Goal: Use online tool/utility: Utilize a website feature to perform a specific function

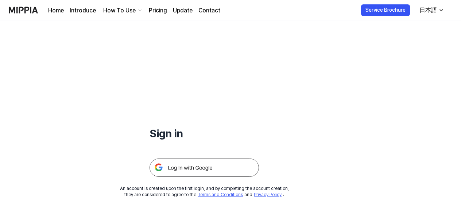
scroll to position [70, 0]
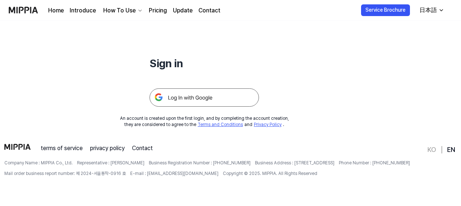
click at [189, 99] on img at bounding box center [204, 97] width 109 height 18
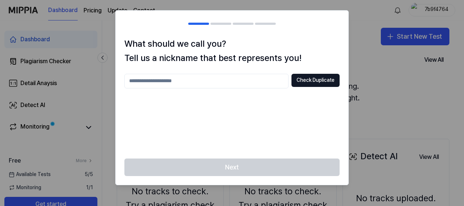
click at [269, 148] on div "Check Duplicate" at bounding box center [231, 112] width 215 height 76
click at [218, 81] on input "text" at bounding box center [206, 81] width 164 height 15
type input "*"
type input "****"
click at [321, 88] on div "**** Check Duplicate" at bounding box center [231, 112] width 215 height 76
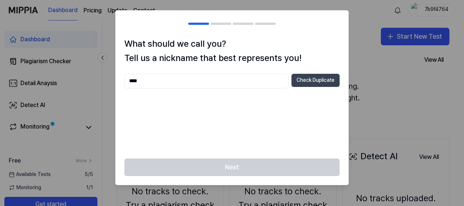
click at [320, 81] on button "Check Duplicate" at bounding box center [316, 80] width 48 height 13
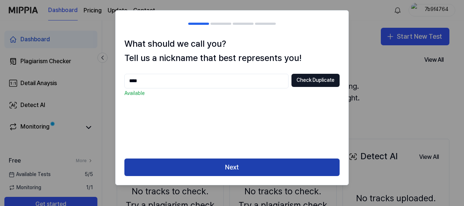
click at [234, 174] on button "Next" at bounding box center [231, 167] width 215 height 18
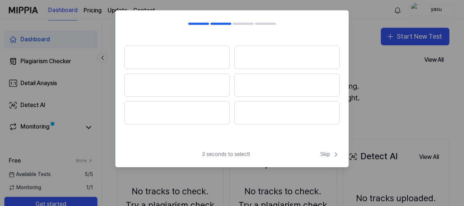
click at [298, 148] on div "3 seconds to select! Skip Skip" at bounding box center [232, 88] width 234 height 157
click at [330, 153] on span "Skip" at bounding box center [329, 154] width 19 height 7
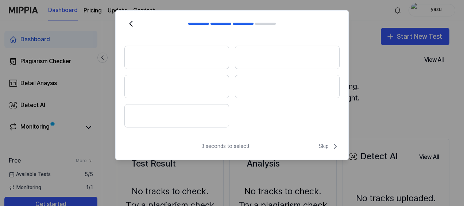
click at [325, 151] on div "3 seconds to select! Skip" at bounding box center [232, 151] width 233 height 18
click at [325, 144] on span "Skip" at bounding box center [329, 146] width 21 height 9
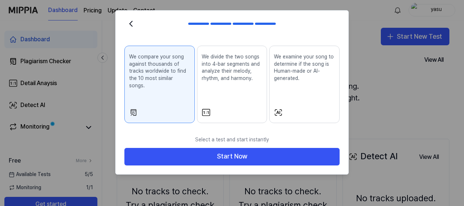
click at [220, 88] on div "We divide the two songs into 4-bar segments and analyze their melody, rhythm, a…" at bounding box center [232, 73] width 61 height 46
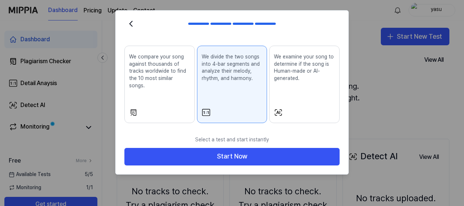
click at [281, 84] on div "We examine your song to determine if the song is Human-made or AI-generated." at bounding box center [304, 73] width 61 height 46
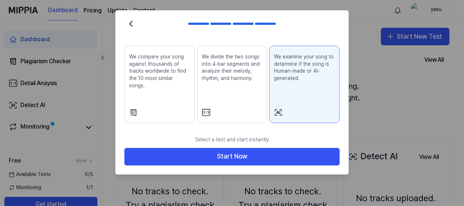
click at [153, 91] on div "We compare your song against thousands of tracks worldwide to find the 10 most …" at bounding box center [159, 76] width 61 height 53
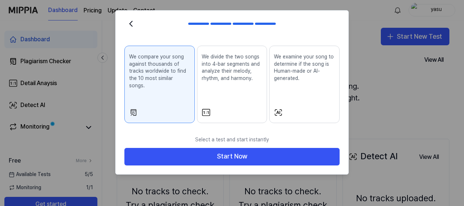
click at [242, 88] on div "We divide the two songs into 4-bar segments and analyze their melody, rhythm, a…" at bounding box center [232, 73] width 61 height 46
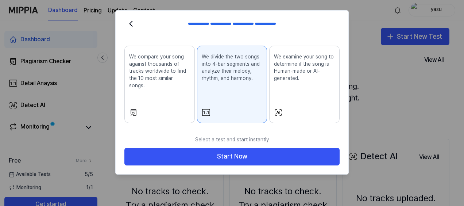
drag, startPoint x: 279, startPoint y: 85, endPoint x: 276, endPoint y: 128, distance: 43.2
click at [279, 86] on div "We examine your song to determine if the song is Human-made or AI-generated." at bounding box center [304, 73] width 61 height 46
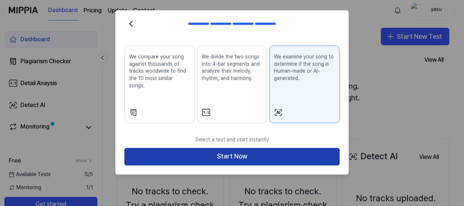
click at [266, 150] on button "Start Now" at bounding box center [231, 157] width 215 height 18
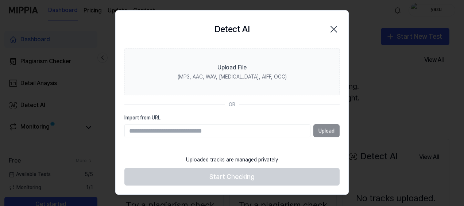
click at [233, 136] on input "Import from URL" at bounding box center [217, 130] width 186 height 13
click at [232, 130] on input "Import from URL" at bounding box center [217, 130] width 186 height 13
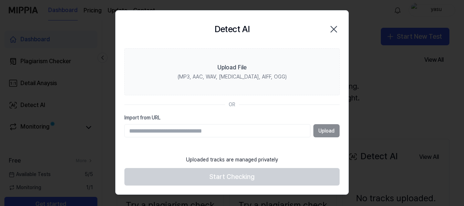
click at [232, 130] on input "Import from URL" at bounding box center [217, 130] width 186 height 13
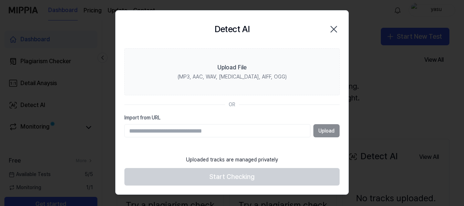
click at [232, 130] on input "Import from URL" at bounding box center [217, 130] width 186 height 13
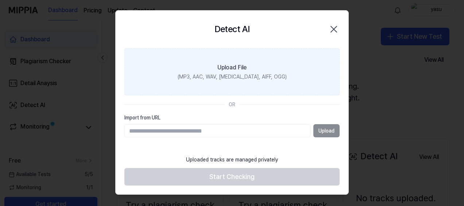
click at [235, 61] on label "Upload File (MP3, AAC, WAV, [MEDICAL_DATA], AIFF, OGG)" at bounding box center [231, 71] width 215 height 47
click at [0, 0] on input "Upload File (MP3, AAC, WAV, [MEDICAL_DATA], AIFF, OGG)" at bounding box center [0, 0] width 0 height 0
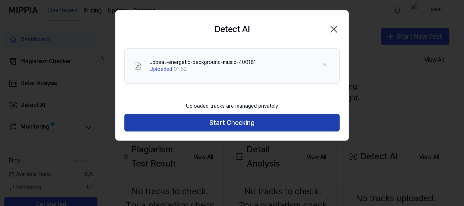
click at [237, 118] on button "Start Checking" at bounding box center [231, 123] width 215 height 18
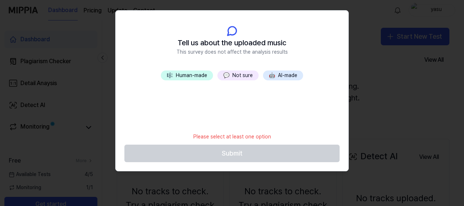
click at [234, 72] on button "💬 Not sure" at bounding box center [237, 75] width 41 height 10
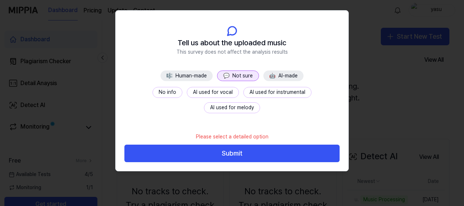
click at [153, 90] on button "No info" at bounding box center [168, 92] width 30 height 11
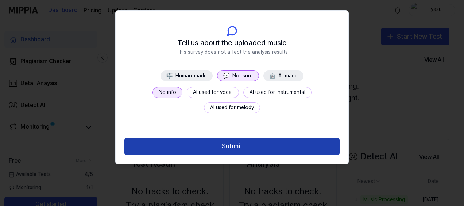
click at [216, 143] on button "Submit" at bounding box center [231, 147] width 215 height 18
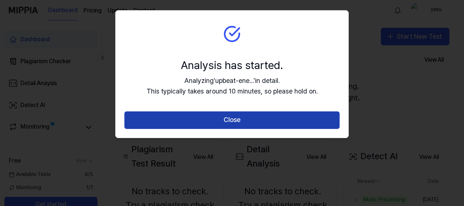
click at [226, 122] on button "Close" at bounding box center [231, 120] width 215 height 18
